Goal: Find specific page/section: Find specific page/section

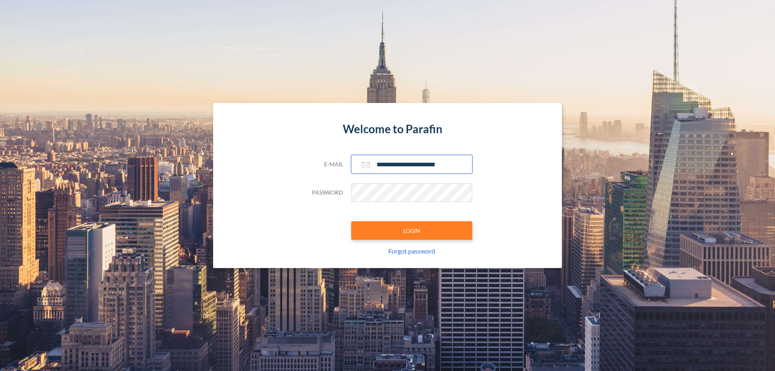
type input "**********"
click at [411, 230] on button "LOGIN" at bounding box center [411, 230] width 121 height 19
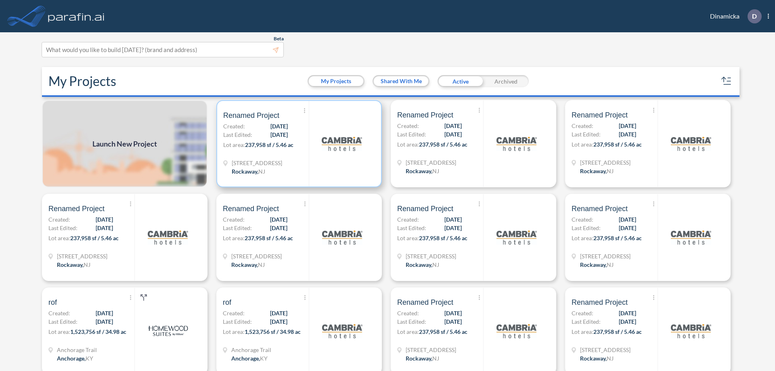
scroll to position [2, 0]
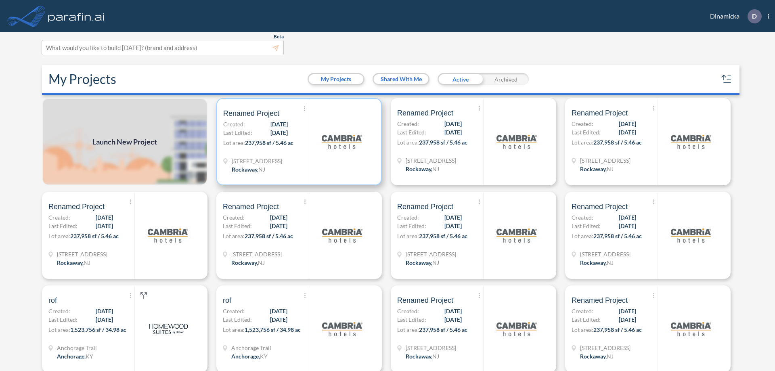
click at [297, 142] on p "Lot area: 237,958 sf / 5.46 ac" at bounding box center [266, 144] width 86 height 12
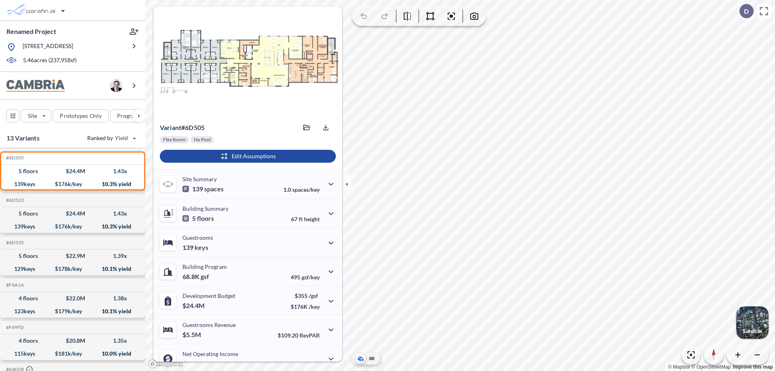
scroll to position [41, 0]
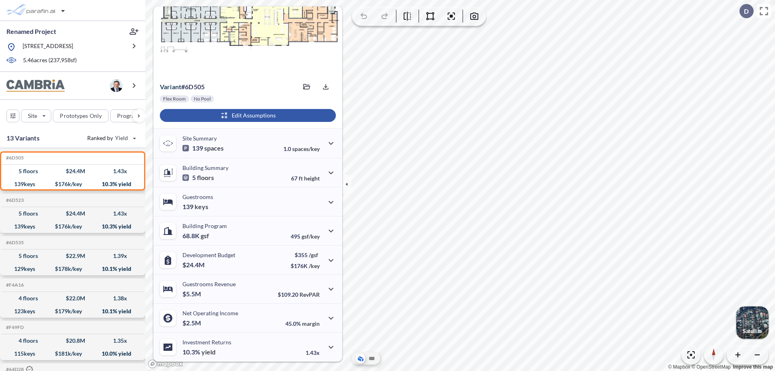
click at [246, 115] on div "button" at bounding box center [248, 115] width 176 height 13
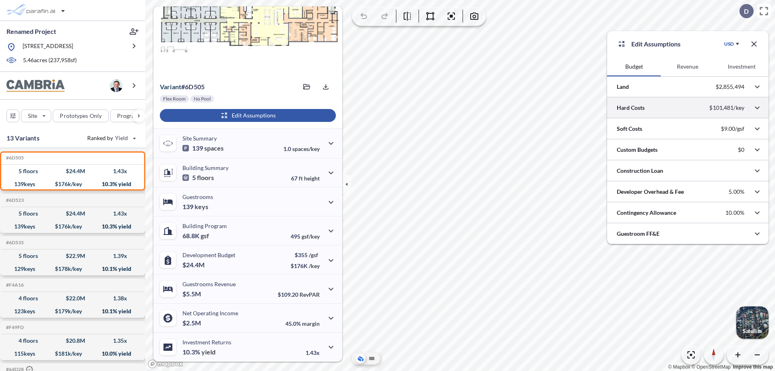
click at [687, 108] on div at bounding box center [687, 107] width 161 height 21
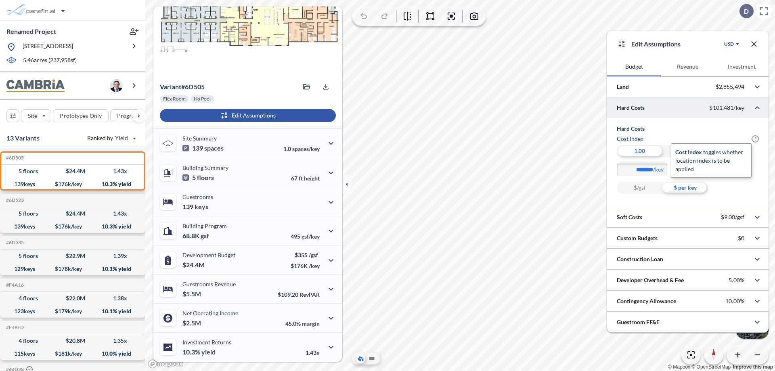
click at [755, 139] on span "?" at bounding box center [754, 138] width 7 height 7
